Goal: Task Accomplishment & Management: Manage account settings

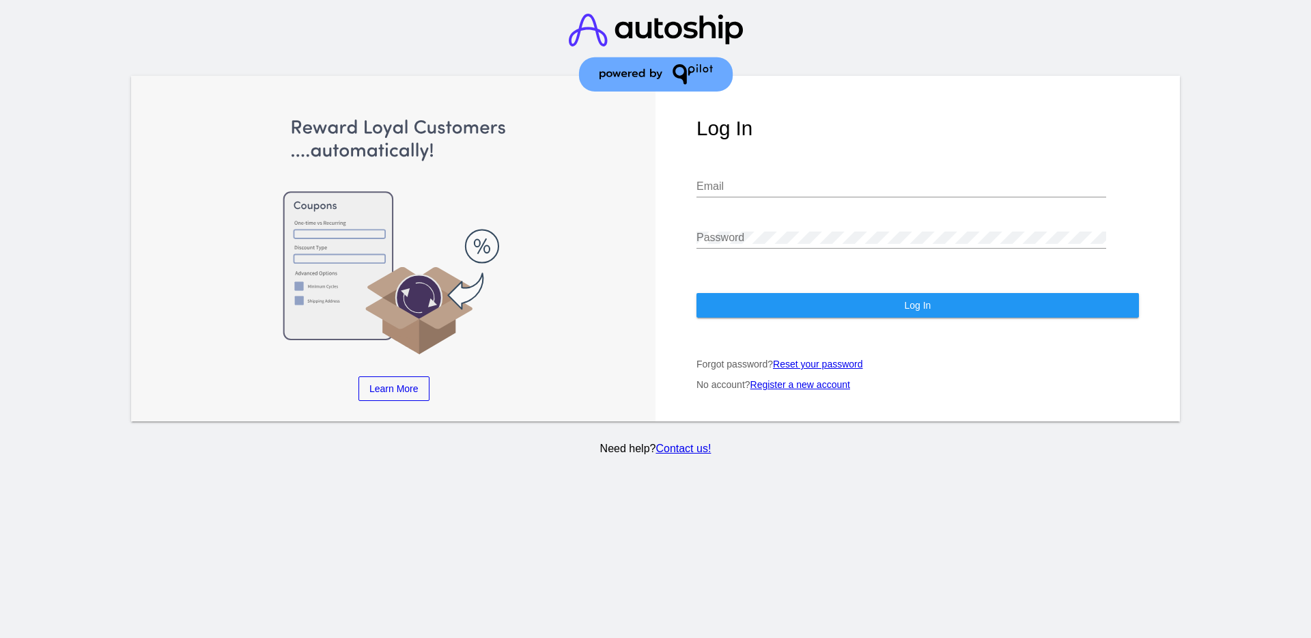
type input "[EMAIL_ADDRESS][DOMAIN_NAME]"
click at [788, 299] on button "Log In" at bounding box center [917, 305] width 442 height 25
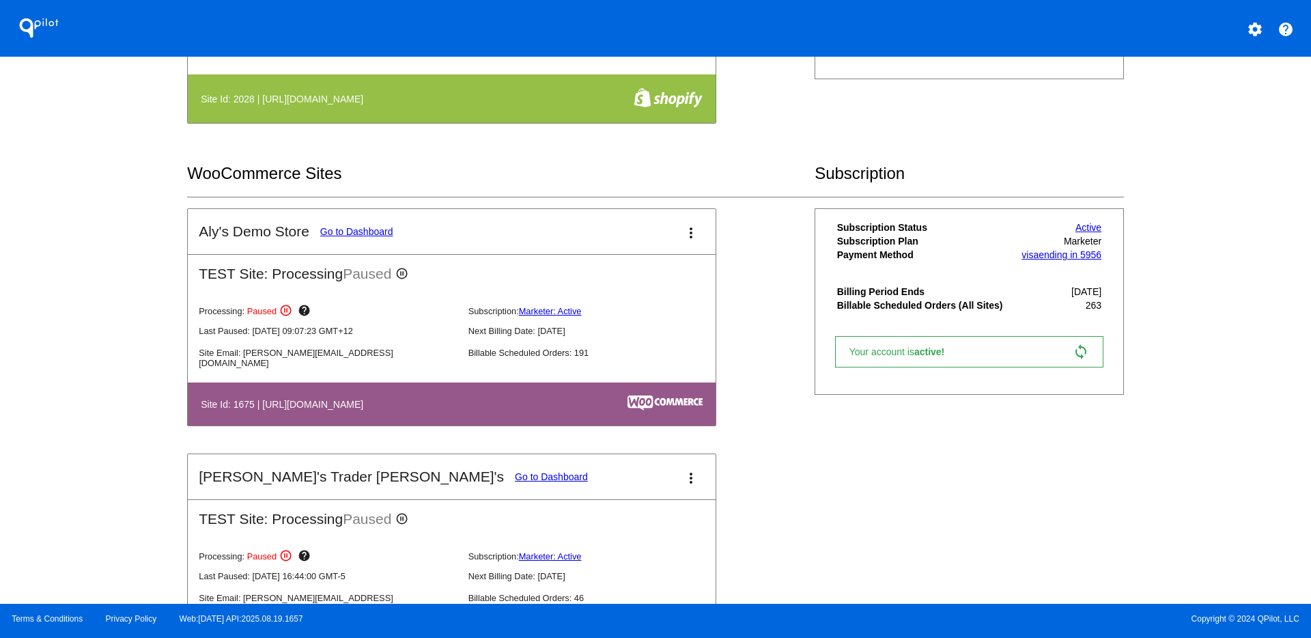
scroll to position [427, 0]
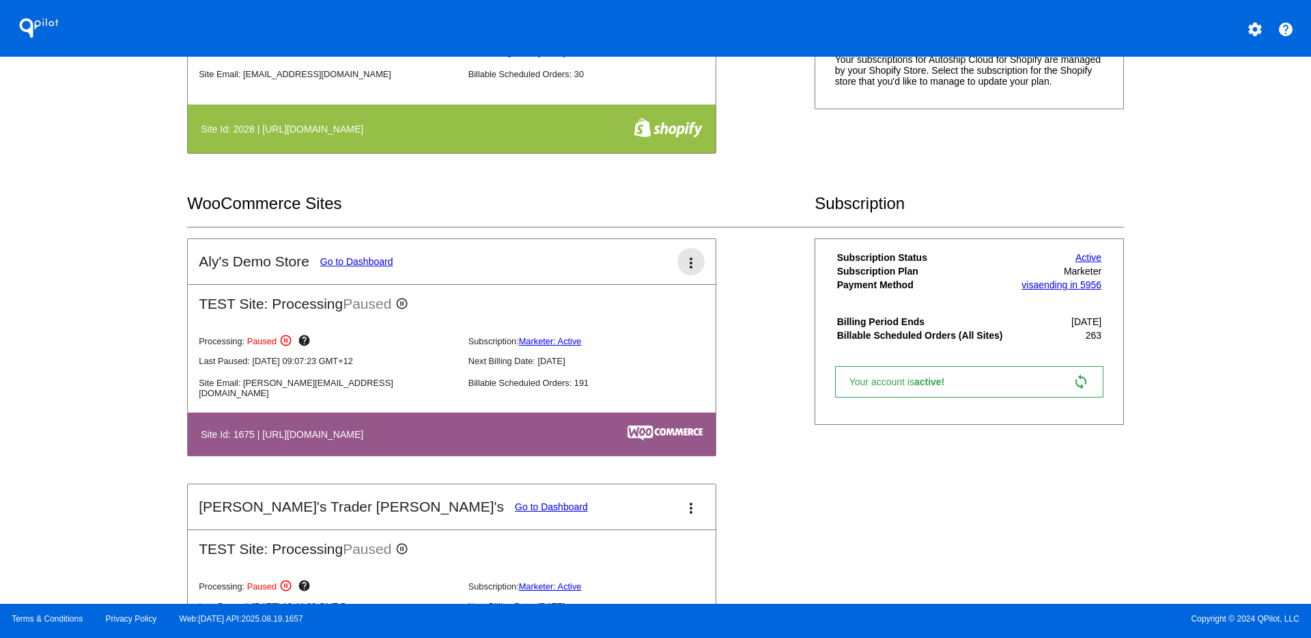
click at [690, 261] on mat-icon "more_vert" at bounding box center [691, 263] width 16 height 16
click at [684, 298] on link "edit edit" at bounding box center [629, 302] width 132 height 33
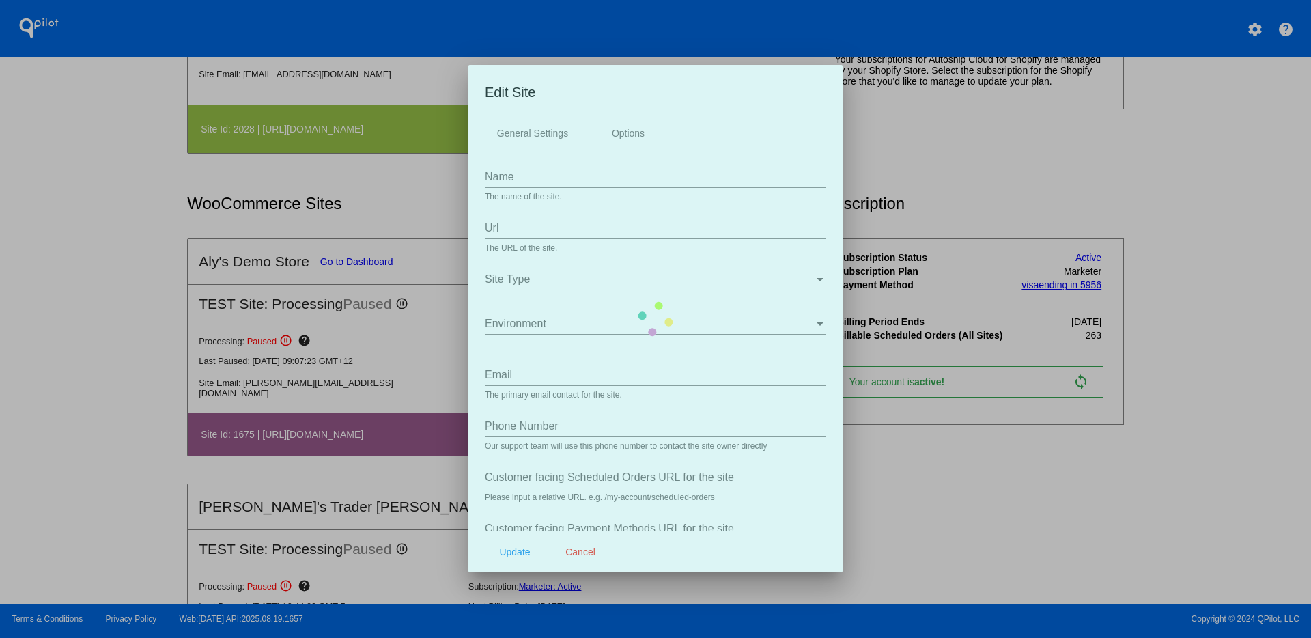
type input "Aly&#039;s Demo Store"
type input "[URL][DOMAIN_NAME]"
type input "[PERSON_NAME][EMAIL_ADDRESS][DOMAIN_NAME]"
type input "/my-account/scheduled-orders/"
type input "my-account/payment-methods/"
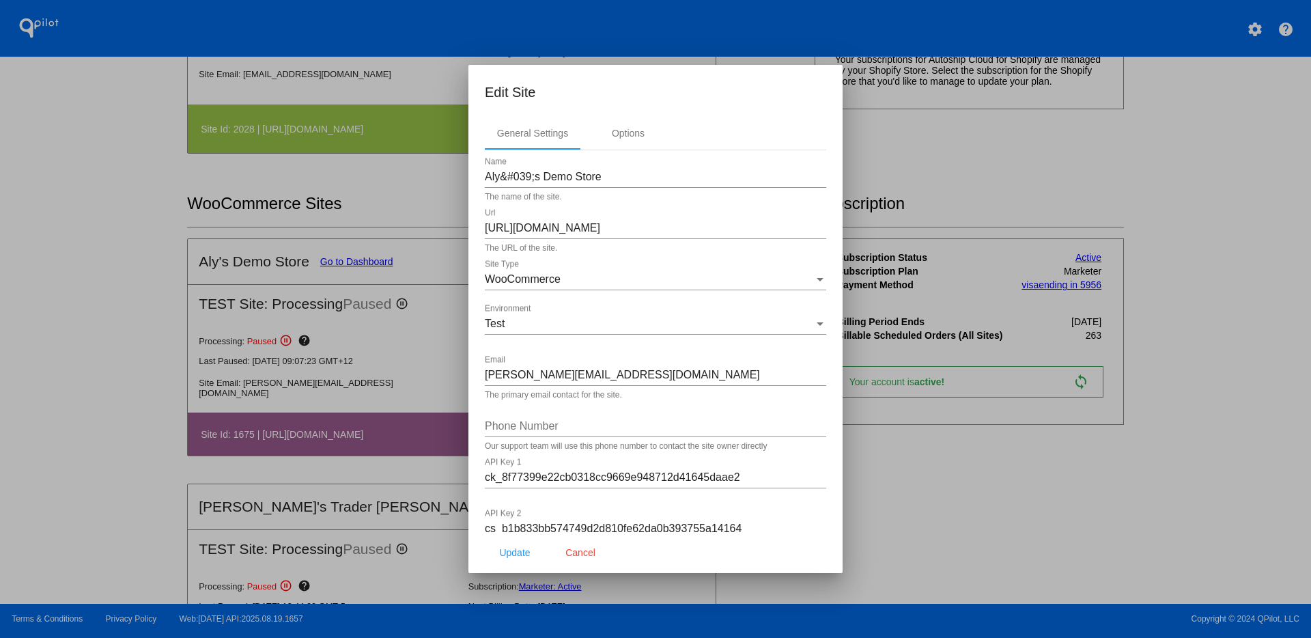
click at [957, 553] on div at bounding box center [655, 319] width 1311 height 638
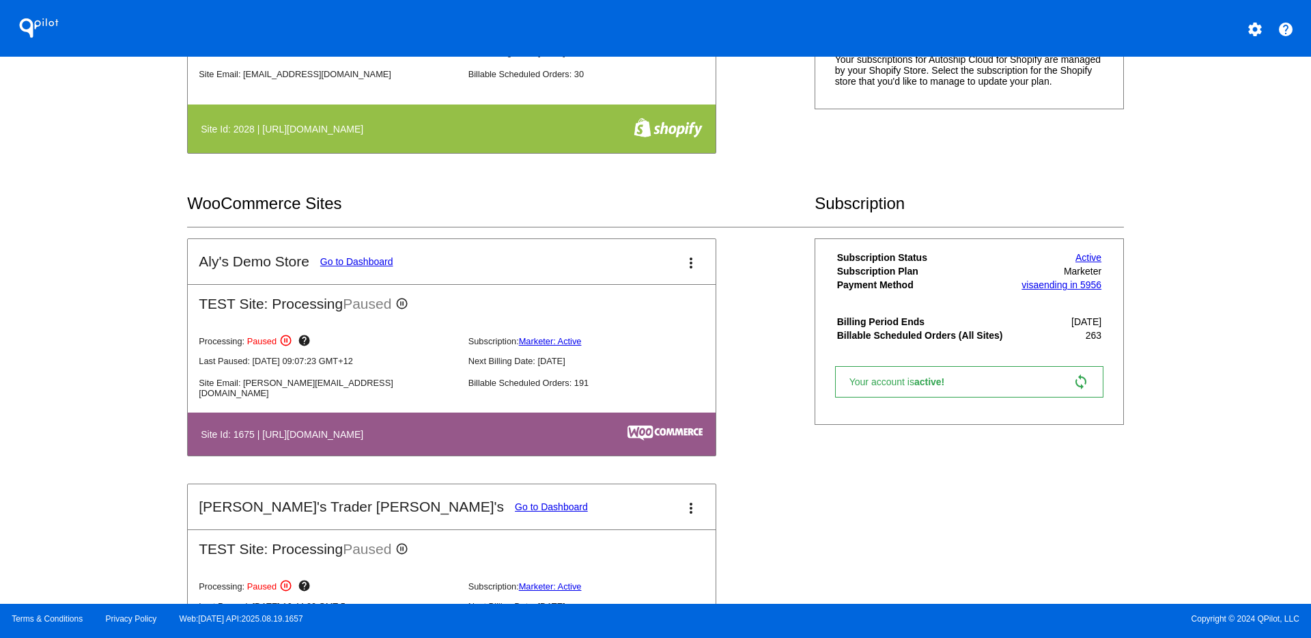
click at [677, 257] on button "more_vert" at bounding box center [690, 261] width 27 height 27
